Goal: Task Accomplishment & Management: Manage account settings

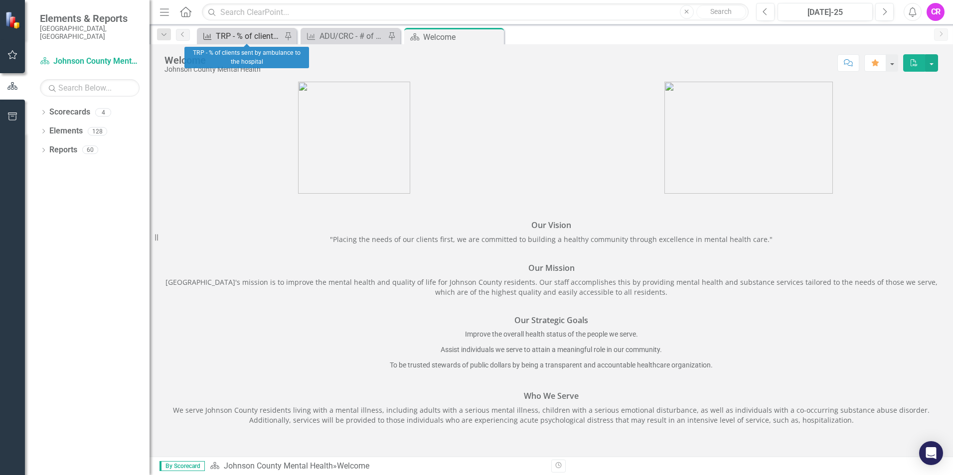
click at [247, 32] on div "TRP - % of clients sent by ambulance to the hospital" at bounding box center [249, 36] width 66 height 12
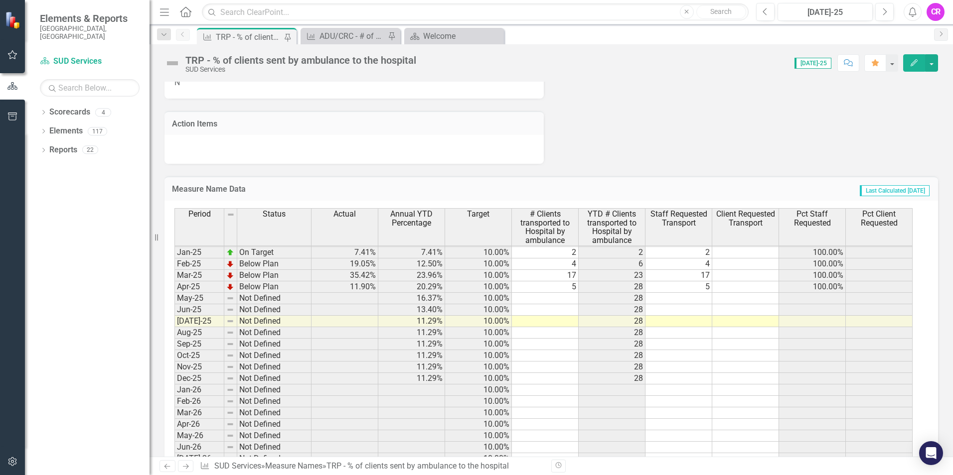
click at [568, 298] on tbody "[DATE]-23 Below Plan 16.36% 18.68% 10.00% 9 71 9 0 100.00% 0% Aug-23 Below Plan…" at bounding box center [543, 281] width 738 height 482
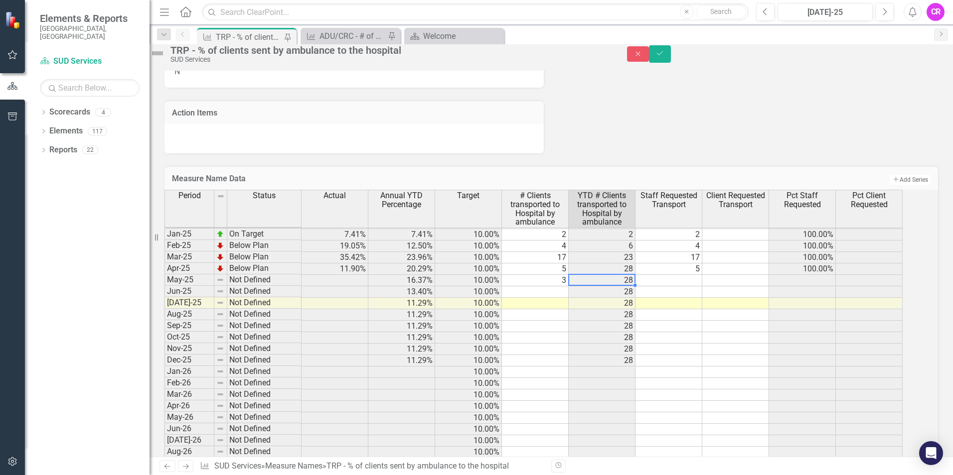
click at [565, 298] on td at bounding box center [535, 292] width 67 height 11
click at [687, 298] on td at bounding box center [668, 292] width 67 height 11
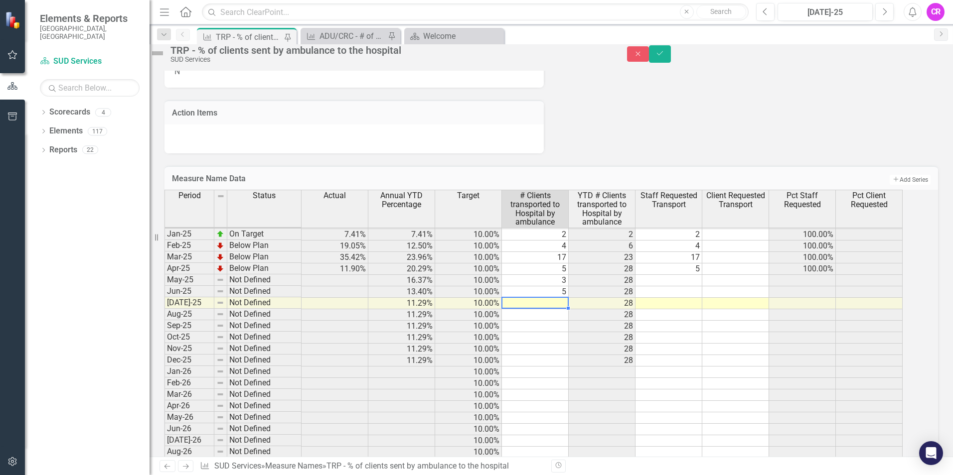
click at [564, 309] on td at bounding box center [535, 303] width 67 height 11
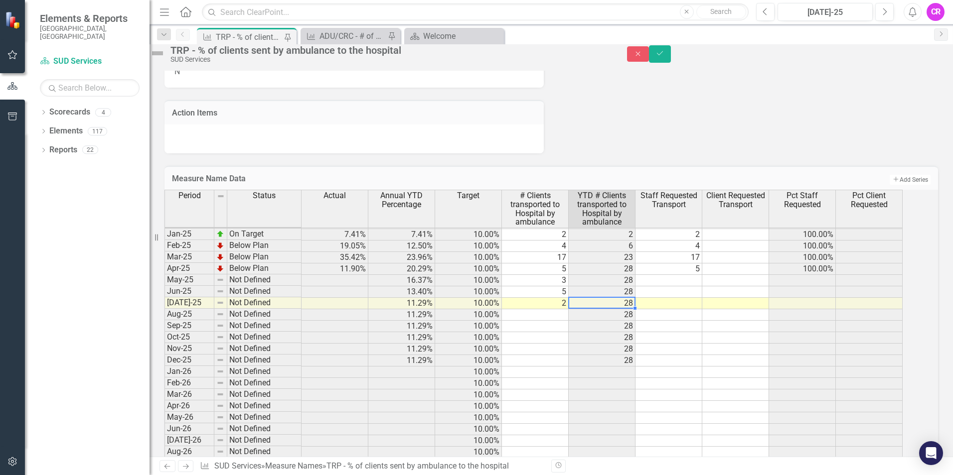
type textarea "2"
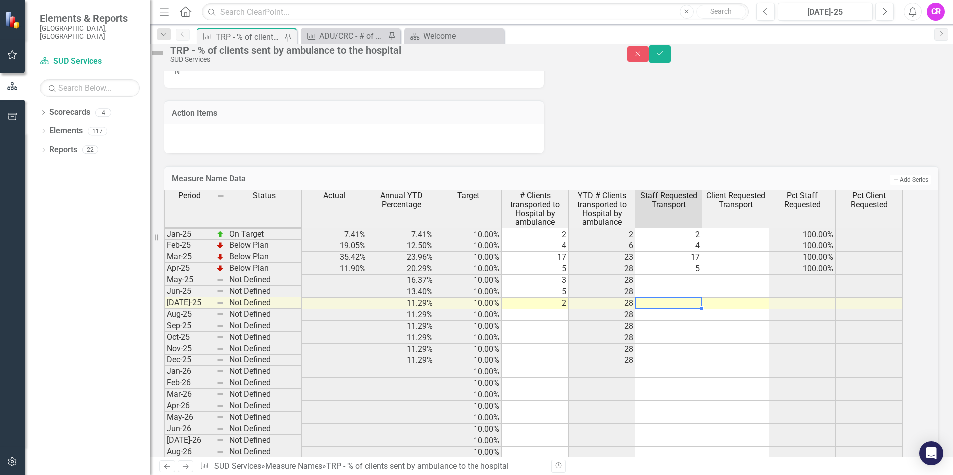
click at [691, 309] on td at bounding box center [668, 303] width 67 height 11
click at [664, 57] on icon "Save" at bounding box center [659, 53] width 9 height 7
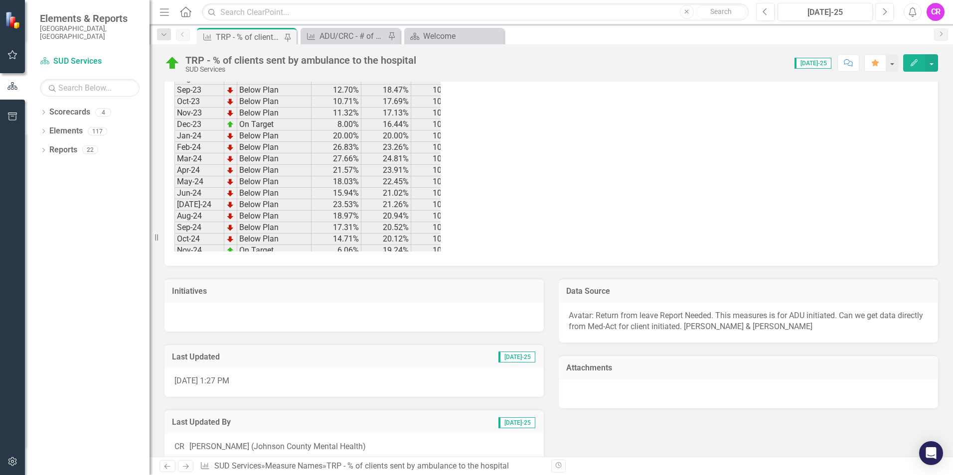
scroll to position [680, 0]
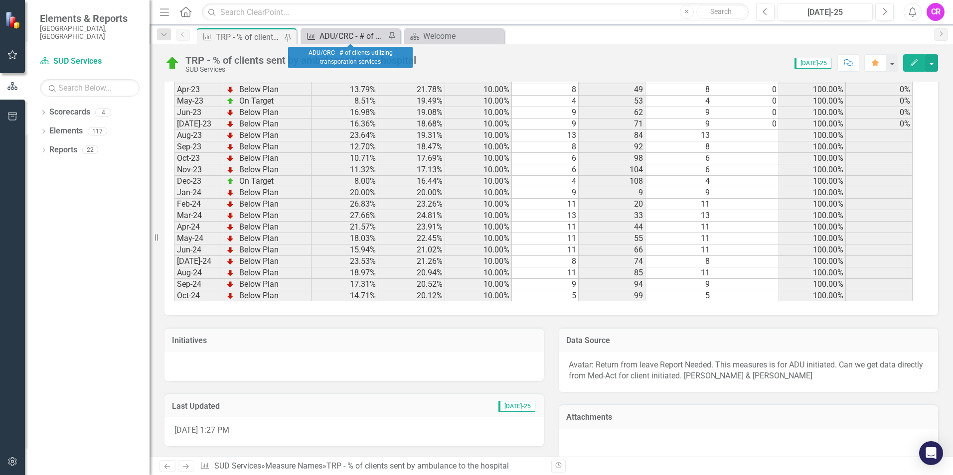
click at [350, 35] on div "ADU/CRC - # of clients utilizing transporation services" at bounding box center [352, 36] width 66 height 12
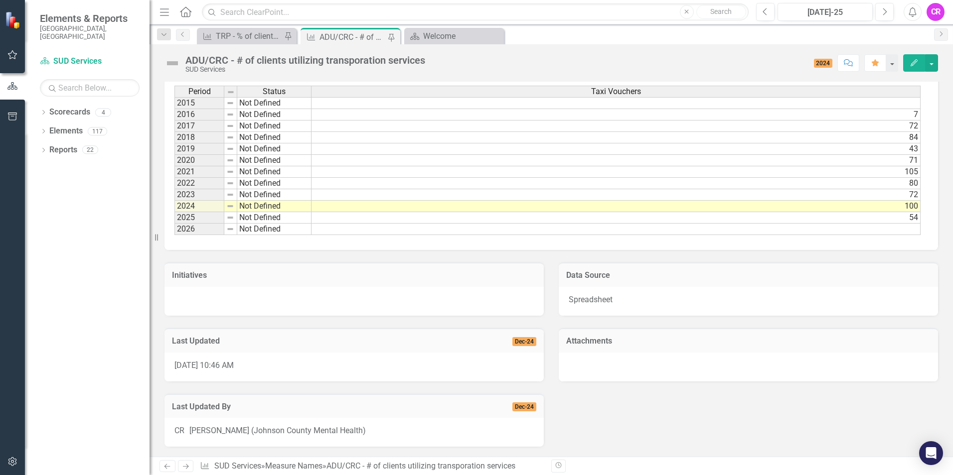
scroll to position [555, 0]
click at [255, 213] on td "Not Defined" at bounding box center [274, 217] width 74 height 11
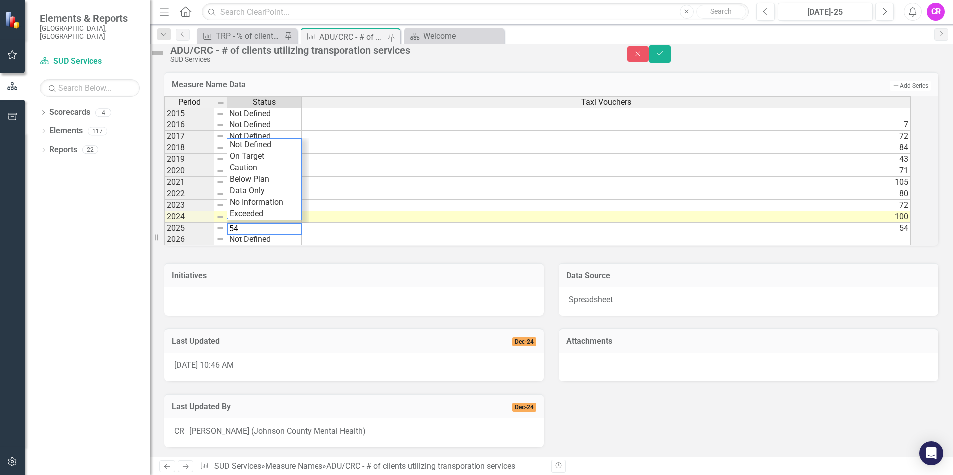
click at [250, 223] on textarea "54" at bounding box center [264, 229] width 75 height 12
click at [411, 234] on td at bounding box center [606, 239] width 609 height 11
click at [250, 223] on textarea "54" at bounding box center [264, 229] width 75 height 12
type textarea "5"
type textarea "Not Defined"
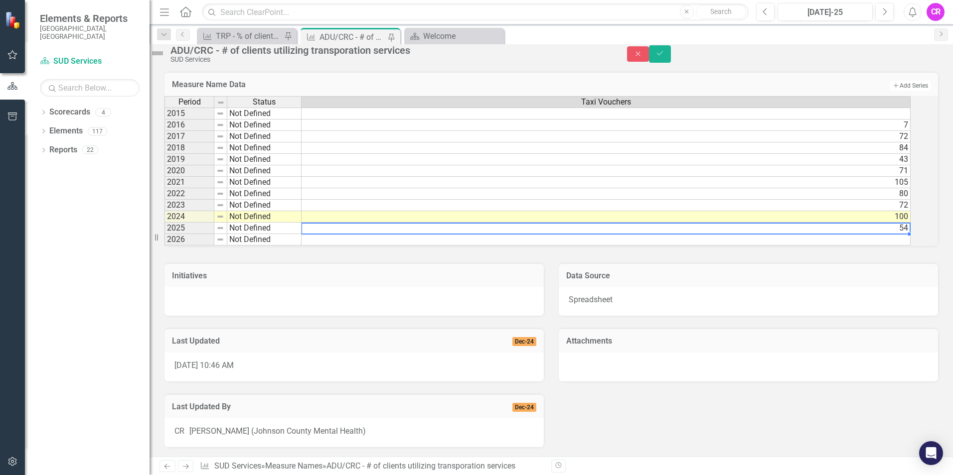
click at [911, 223] on td "54" at bounding box center [606, 228] width 609 height 11
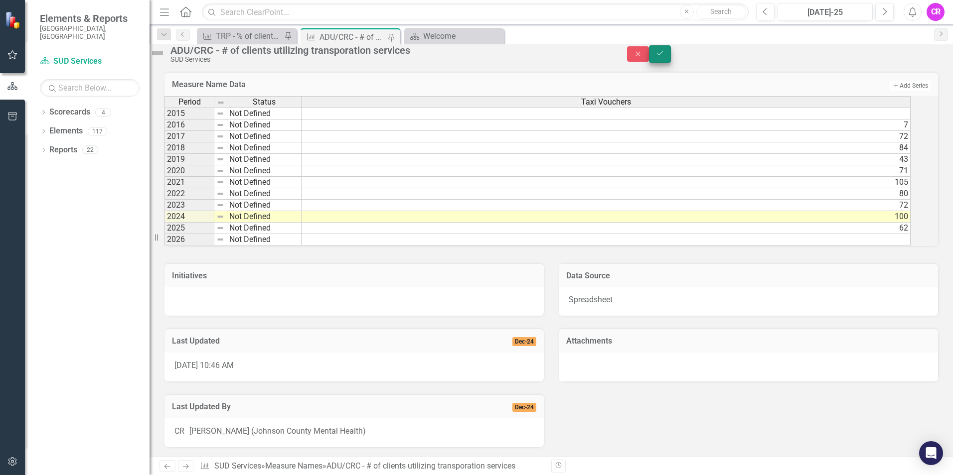
type textarea "62"
click at [664, 57] on icon "Save" at bounding box center [659, 53] width 9 height 7
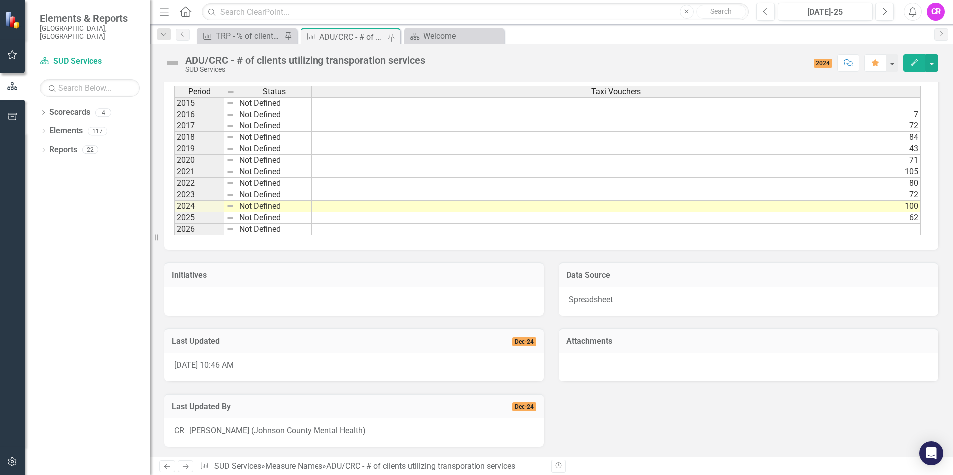
click at [438, 216] on td "62" at bounding box center [615, 217] width 609 height 11
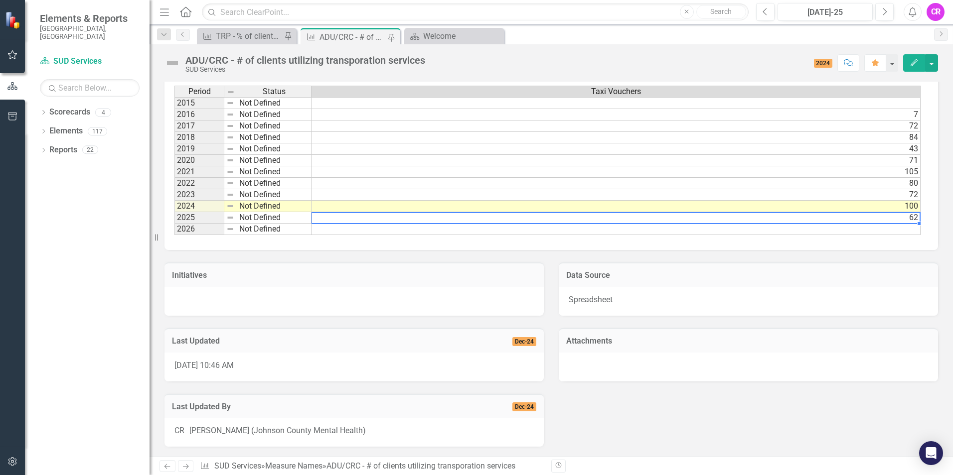
click at [334, 227] on td at bounding box center [615, 229] width 609 height 11
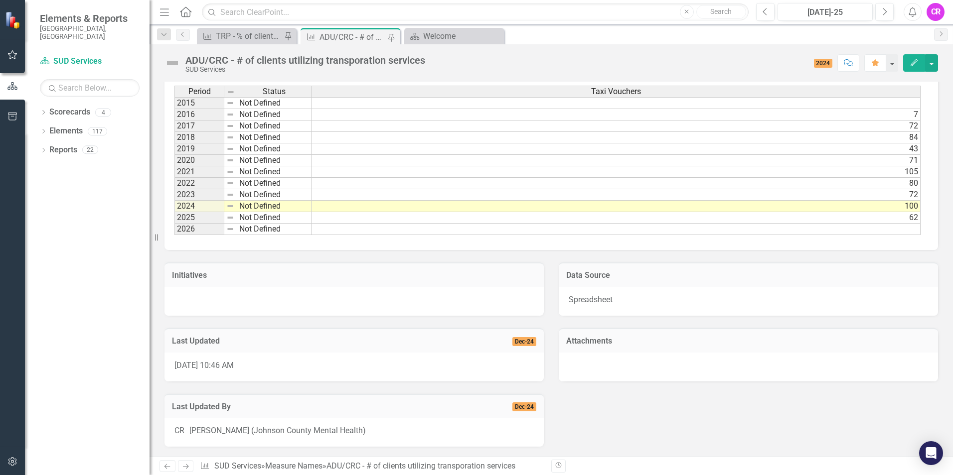
click at [937, 9] on div "CR" at bounding box center [935, 12] width 18 height 18
click at [888, 122] on link "Logout Log Out" at bounding box center [904, 126] width 79 height 18
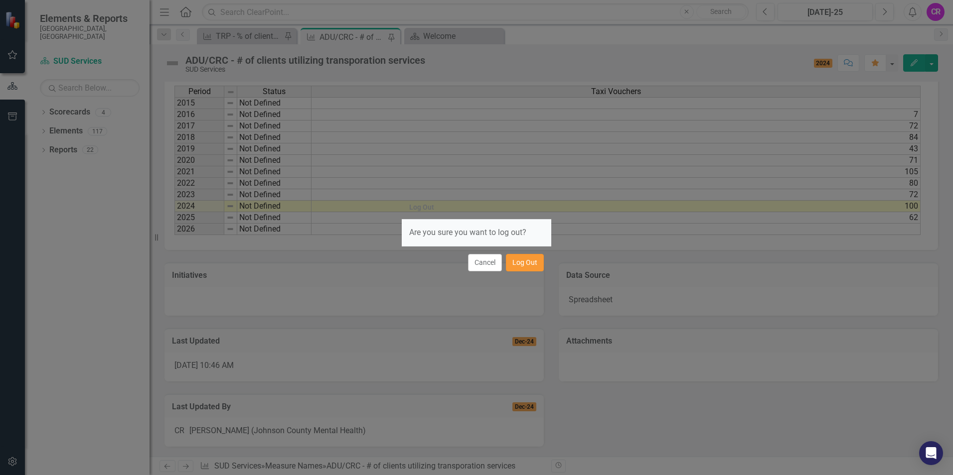
click at [523, 267] on button "Log Out" at bounding box center [525, 262] width 38 height 17
